Goal: Task Accomplishment & Management: Manage account settings

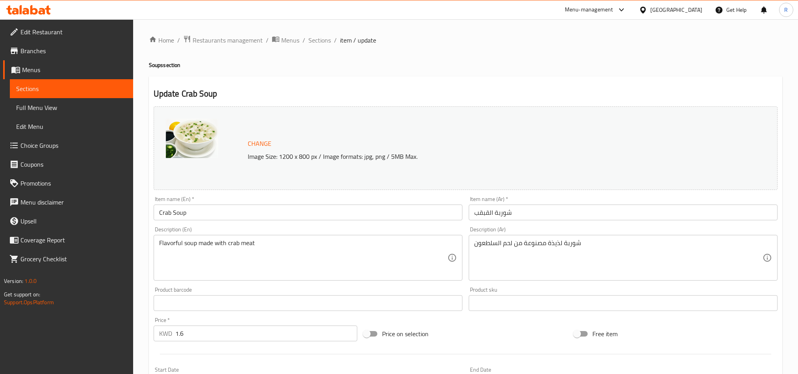
scroll to position [278, 0]
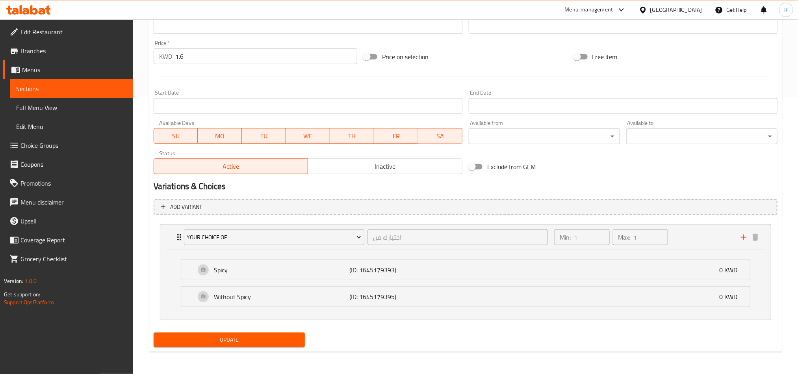
click at [696, 9] on div "[GEOGRAPHIC_DATA]" at bounding box center [676, 10] width 52 height 9
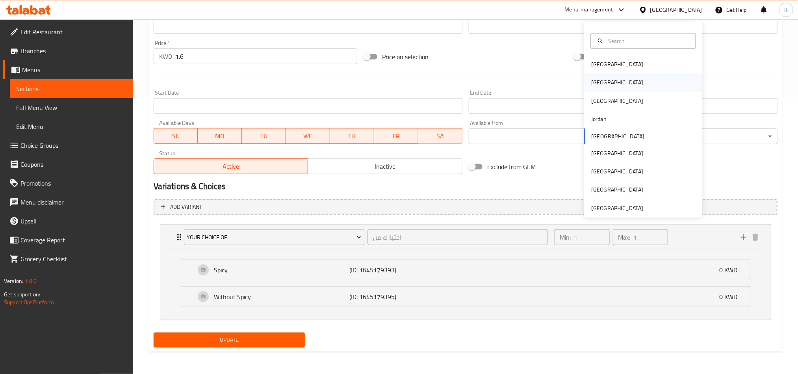
click at [621, 82] on div "[GEOGRAPHIC_DATA]" at bounding box center [643, 82] width 118 height 18
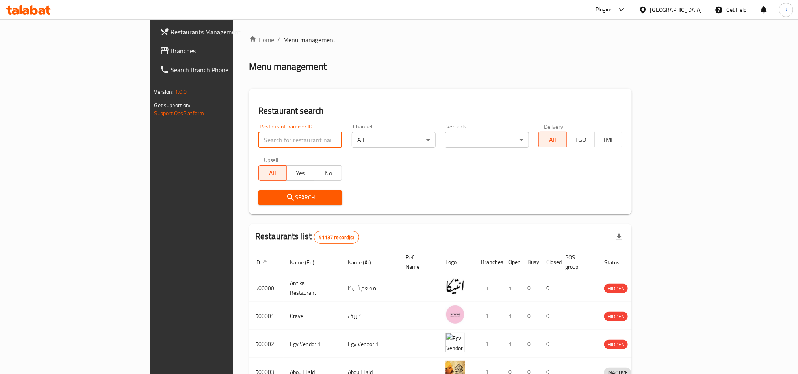
paste input "689095"
type input "689095"
click at [265, 198] on span "Search" at bounding box center [300, 198] width 71 height 10
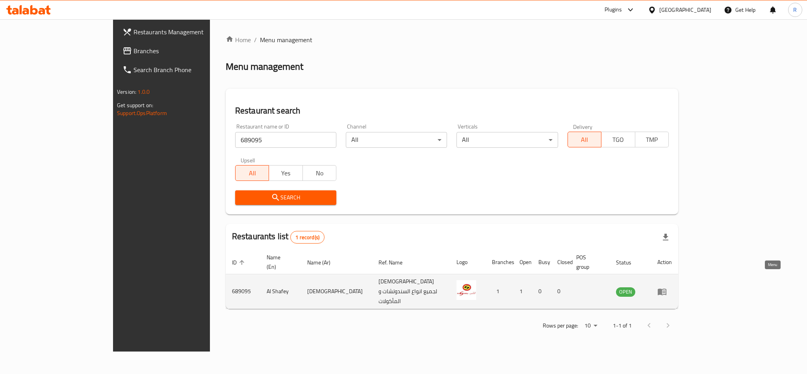
click at [667, 287] on icon "enhanced table" at bounding box center [661, 291] width 9 height 9
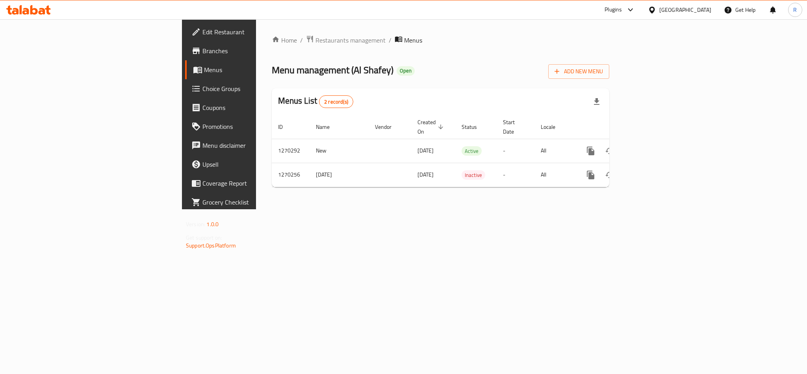
click at [202, 50] on span "Branches" at bounding box center [256, 50] width 108 height 9
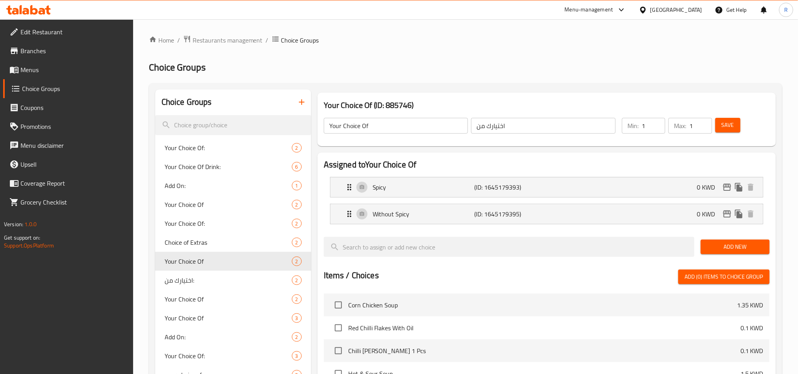
click at [650, 12] on div at bounding box center [644, 10] width 11 height 9
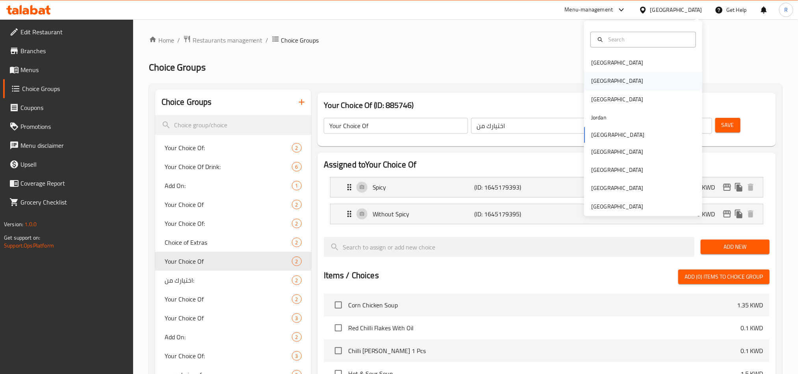
click at [613, 85] on div "[GEOGRAPHIC_DATA]" at bounding box center [643, 81] width 118 height 18
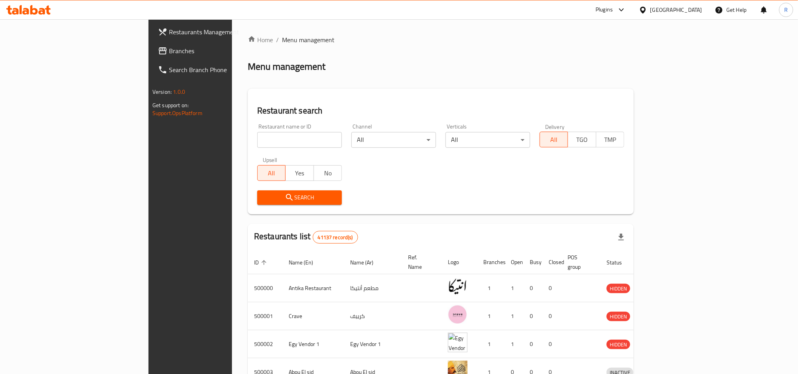
click at [613, 10] on div "Plugins" at bounding box center [603, 9] width 17 height 9
click at [489, 54] on div "Home / Menu management Menu management Restaurant search Restaurant name or ID …" at bounding box center [441, 307] width 386 height 545
click at [626, 6] on icon at bounding box center [621, 9] width 9 height 9
click at [413, 69] on div "Menu management" at bounding box center [441, 66] width 386 height 13
click at [169, 48] on span "Branches" at bounding box center [222, 50] width 106 height 9
